Goal: Navigation & Orientation: Understand site structure

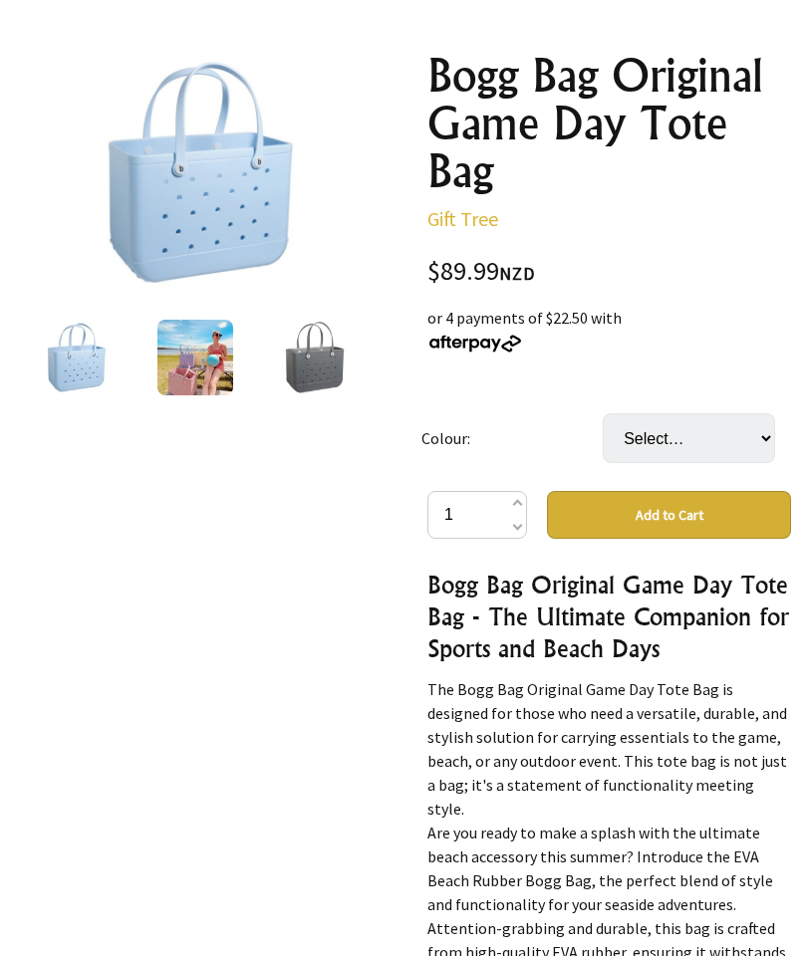
scroll to position [300, 0]
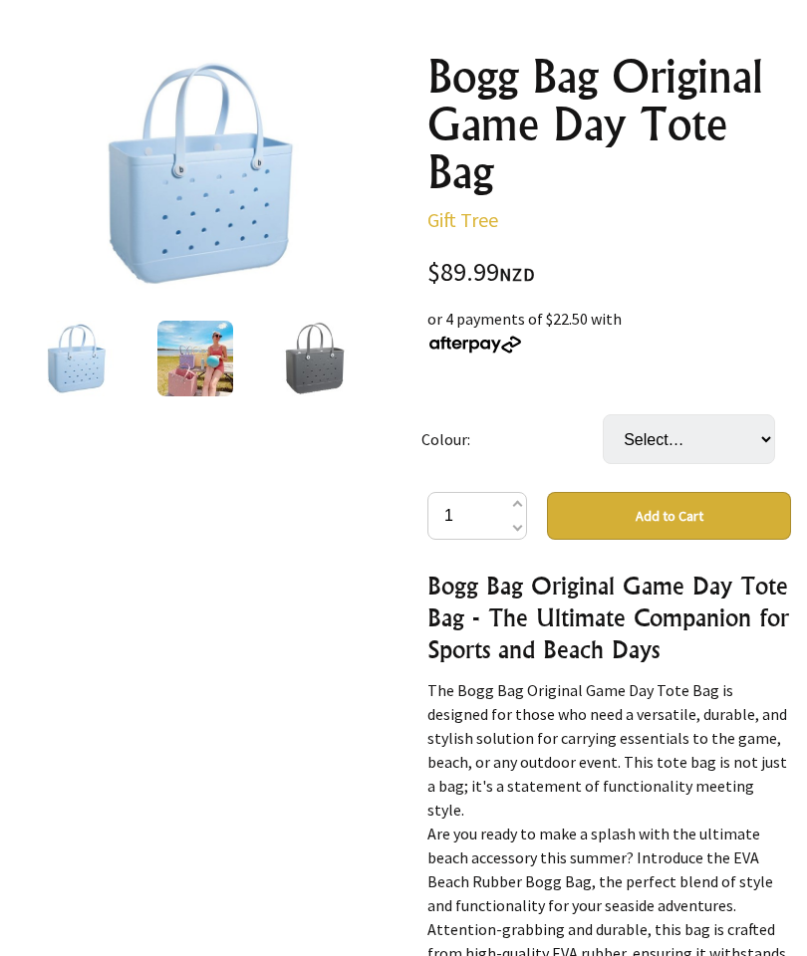
click at [209, 364] on img at bounding box center [195, 359] width 76 height 76
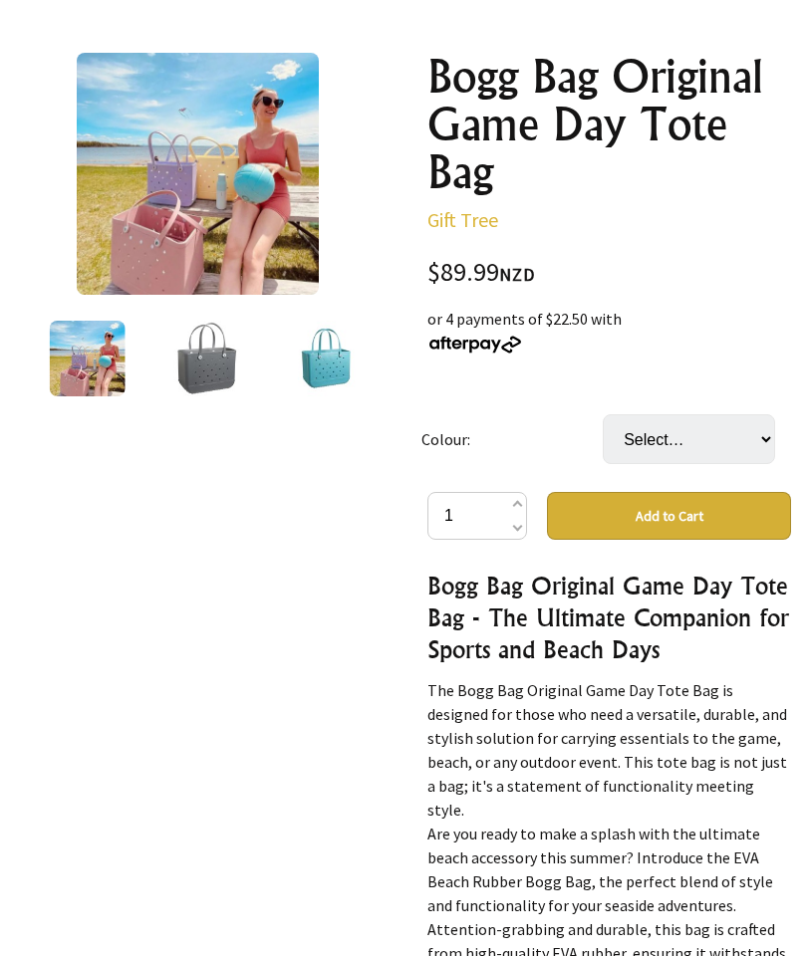
click at [322, 365] on img at bounding box center [327, 359] width 76 height 76
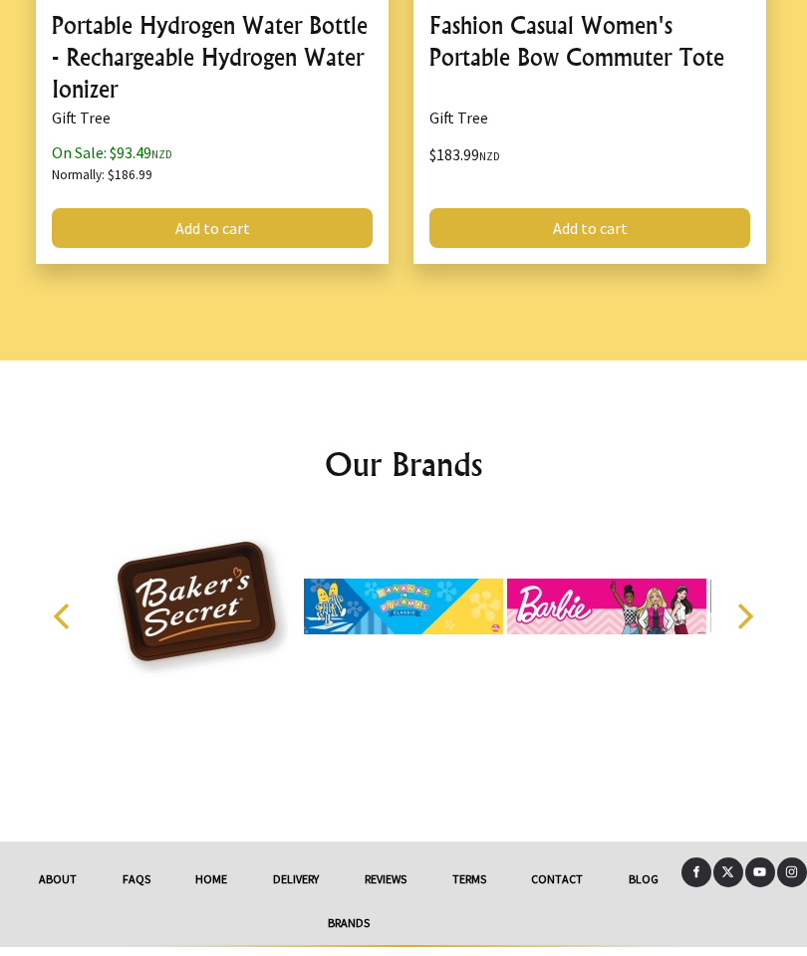
scroll to position [4020, 0]
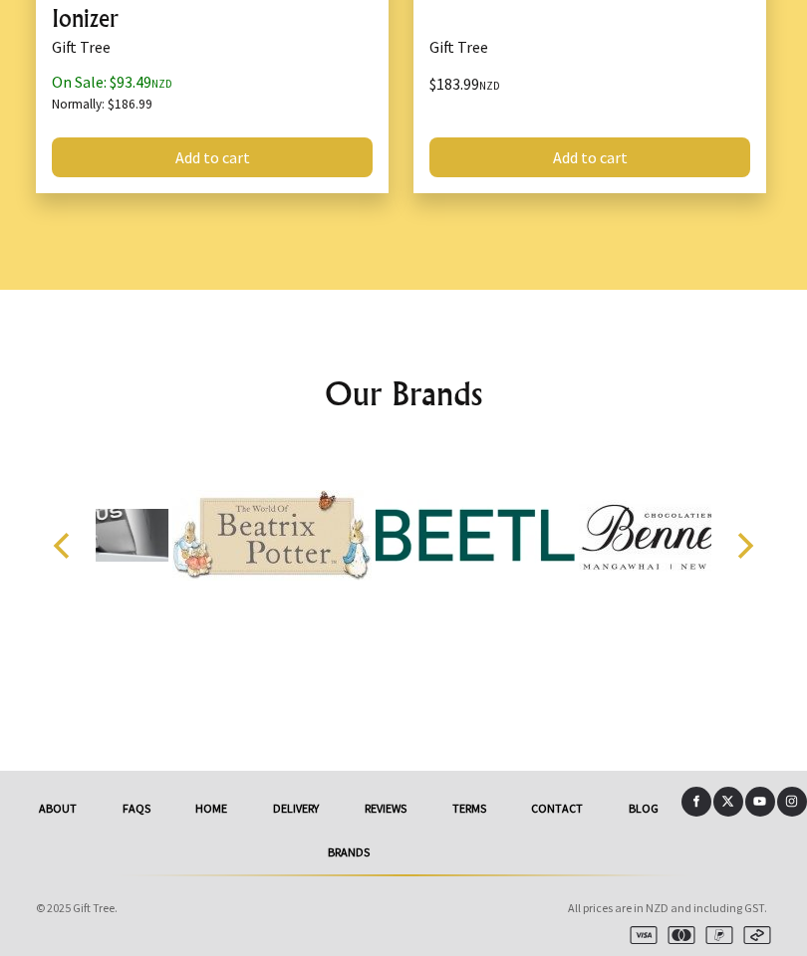
click at [370, 841] on link "Brands" at bounding box center [348, 853] width 665 height 44
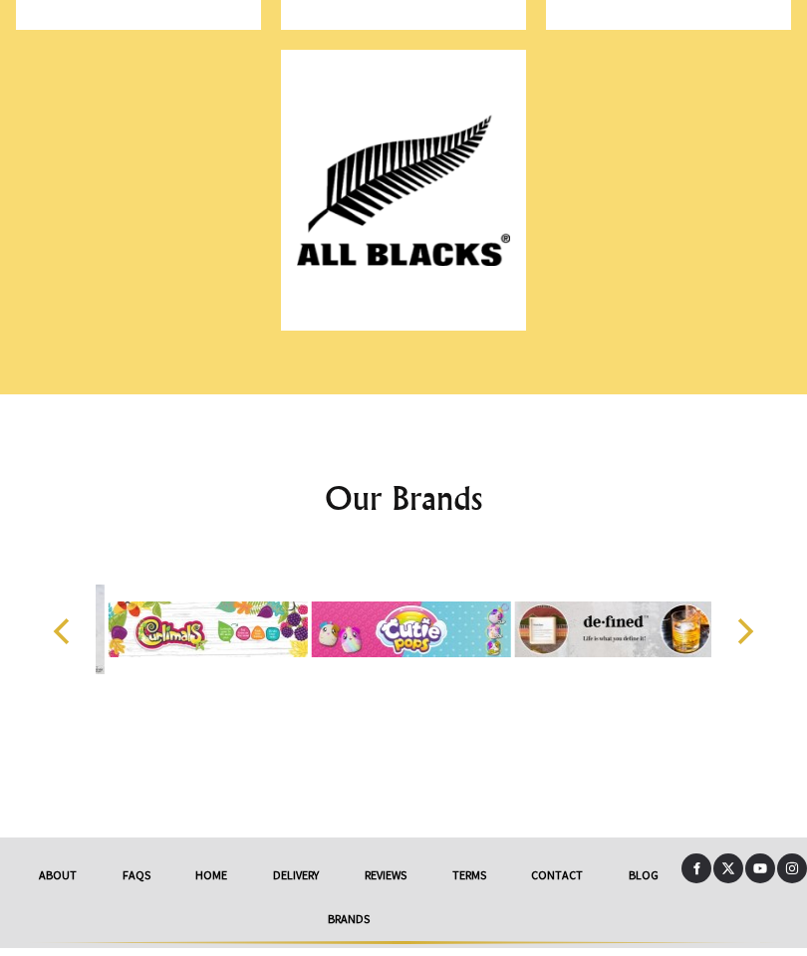
scroll to position [18120, 0]
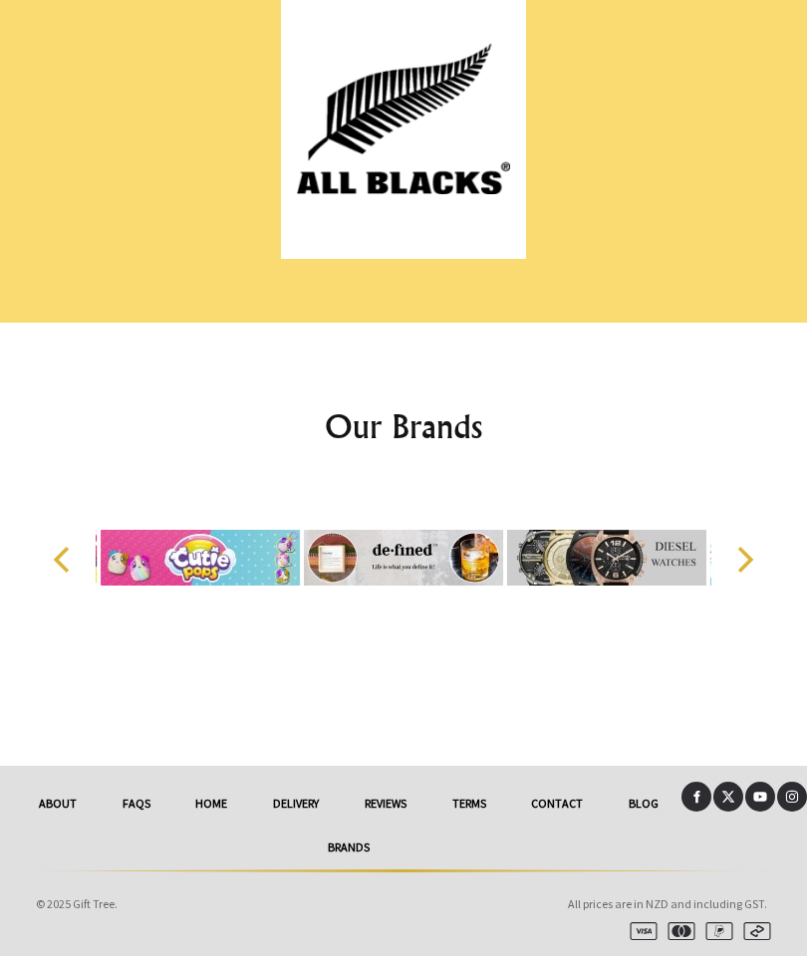
click at [296, 794] on link "delivery" at bounding box center [296, 804] width 92 height 44
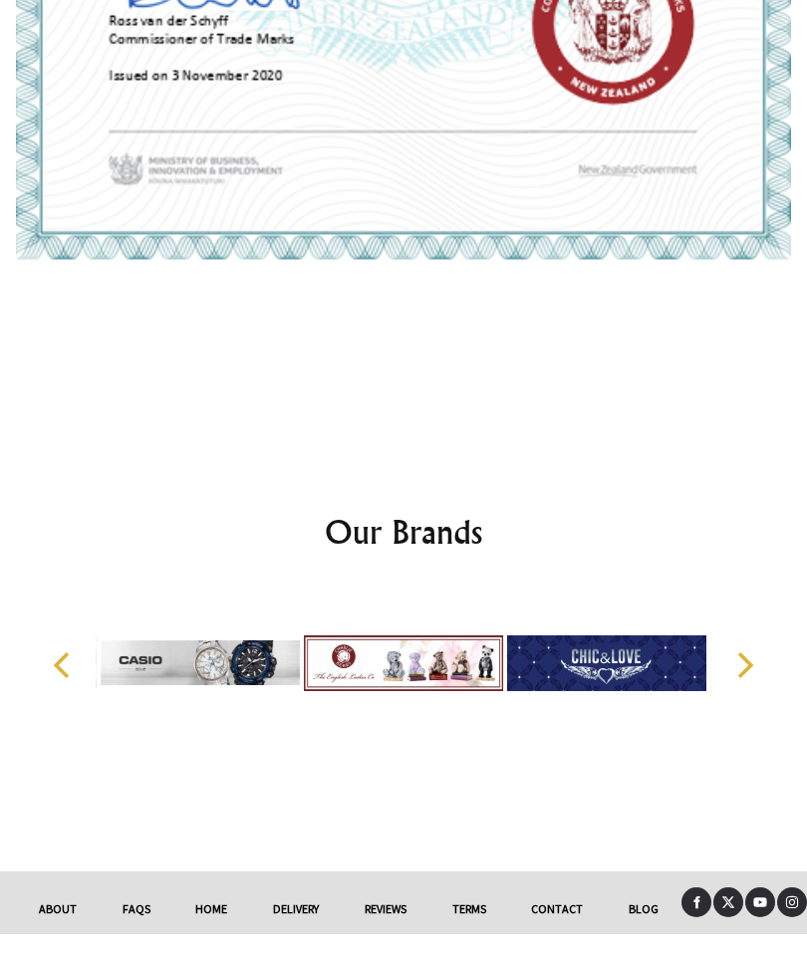
scroll to position [5085, 0]
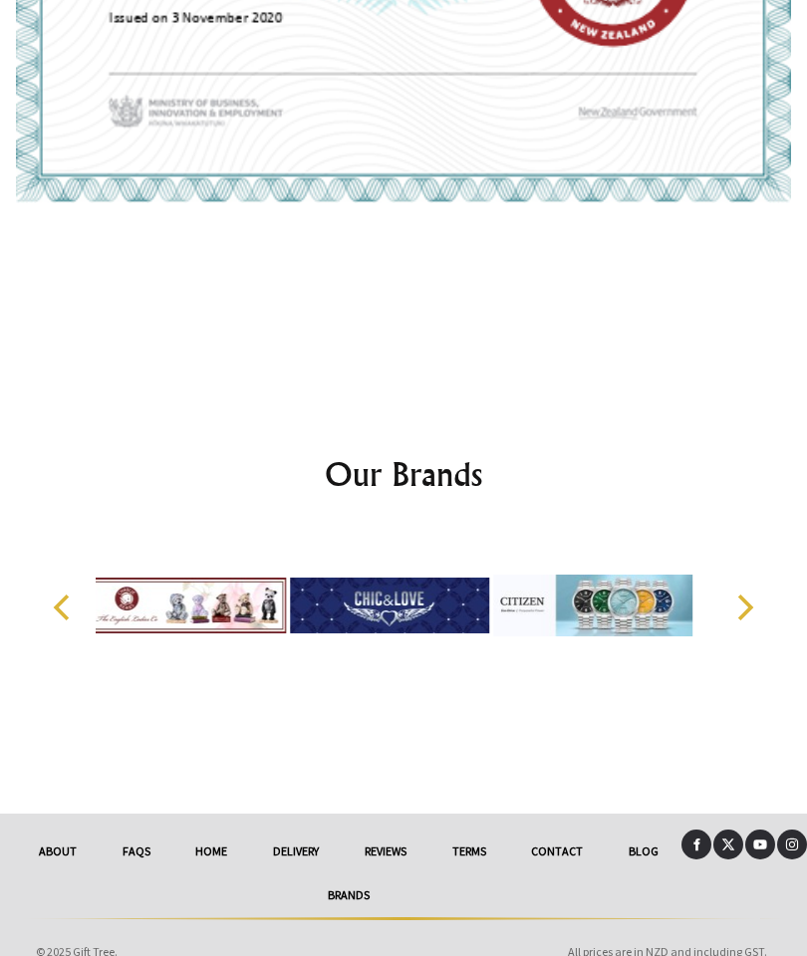
click at [223, 830] on link "HOME" at bounding box center [212, 852] width 78 height 44
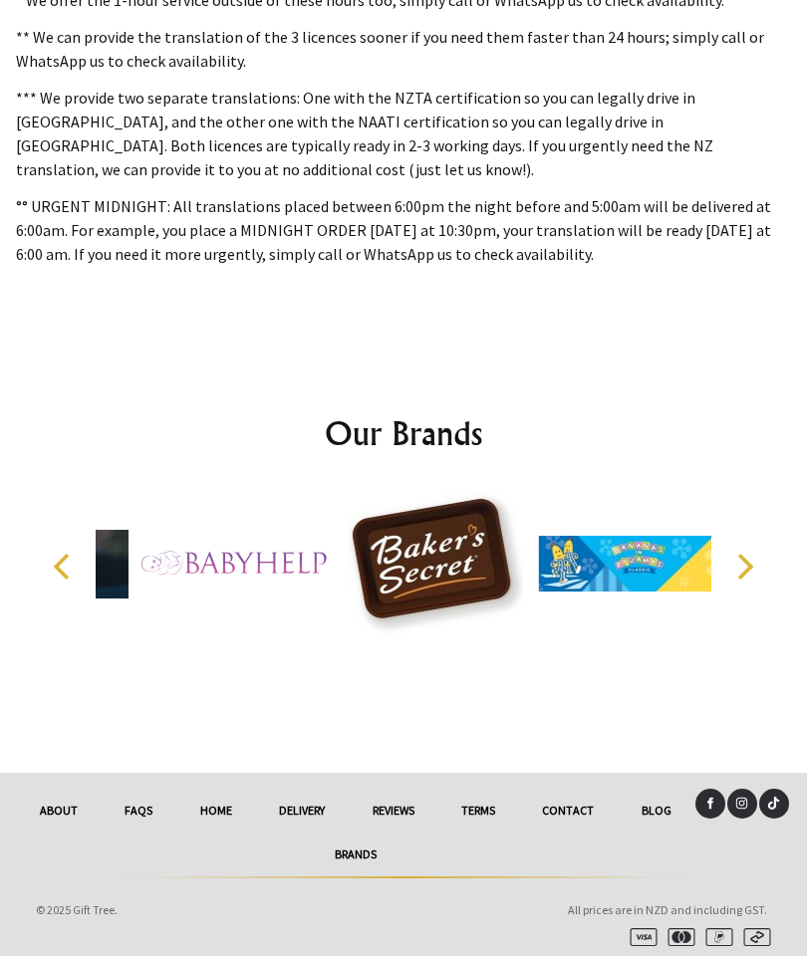
scroll to position [1863, 0]
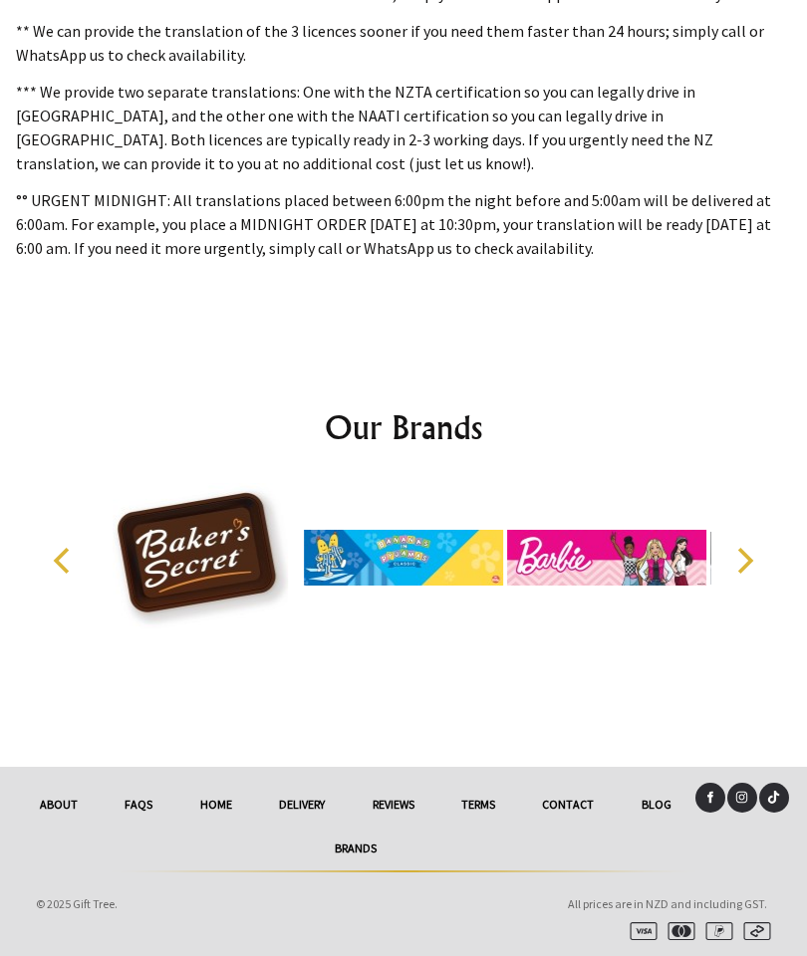
click at [69, 805] on link "About" at bounding box center [58, 805] width 85 height 44
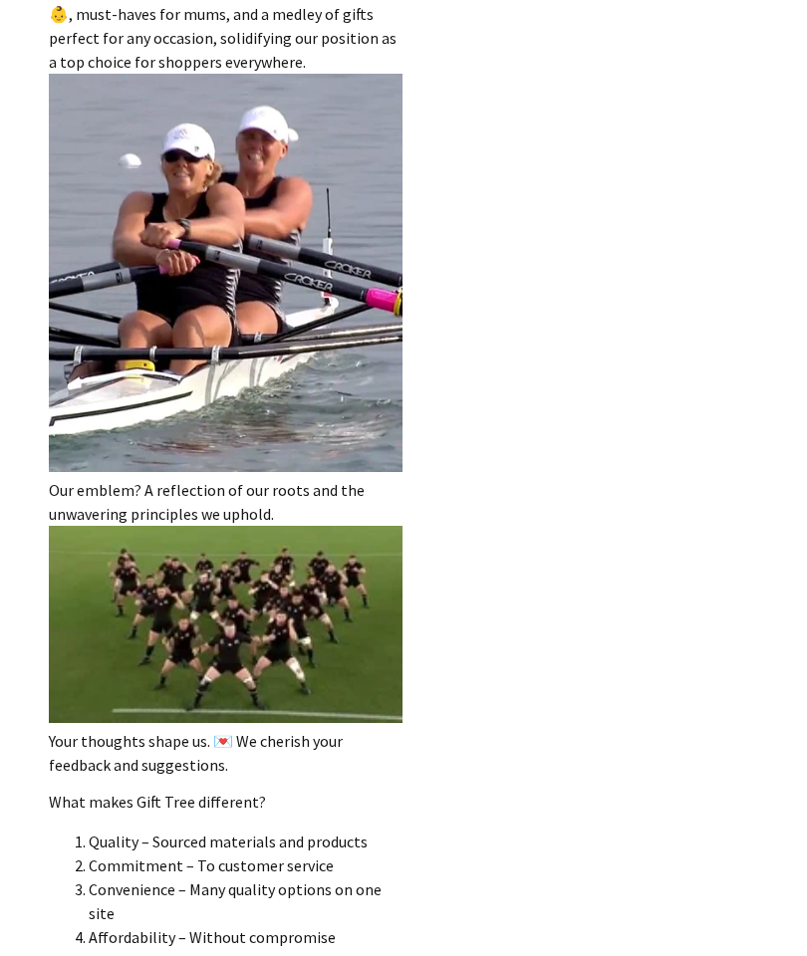
scroll to position [2004, 0]
